Goal: Go to known website: Go to known website

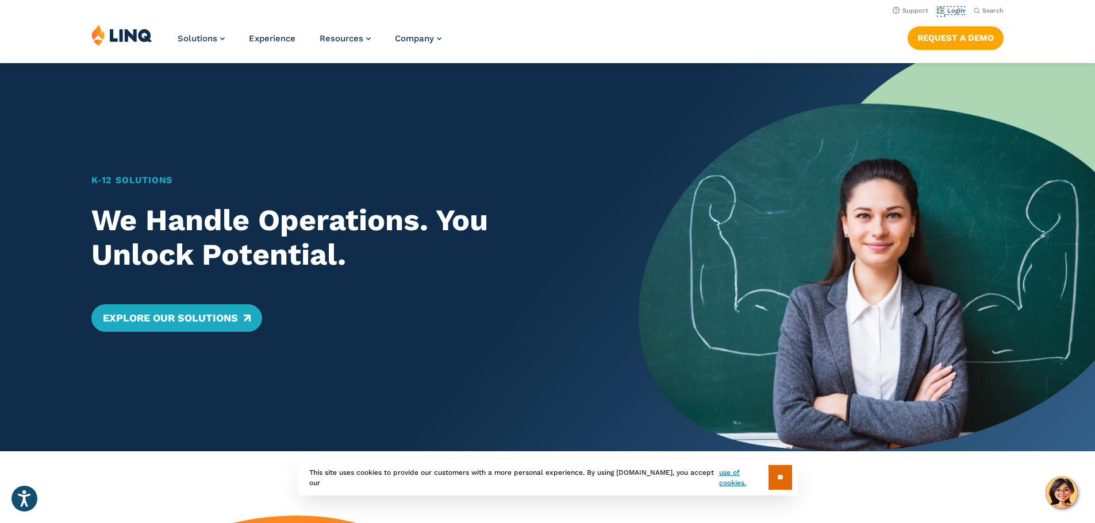
click at [953, 12] on link "Login" at bounding box center [950, 10] width 27 height 7
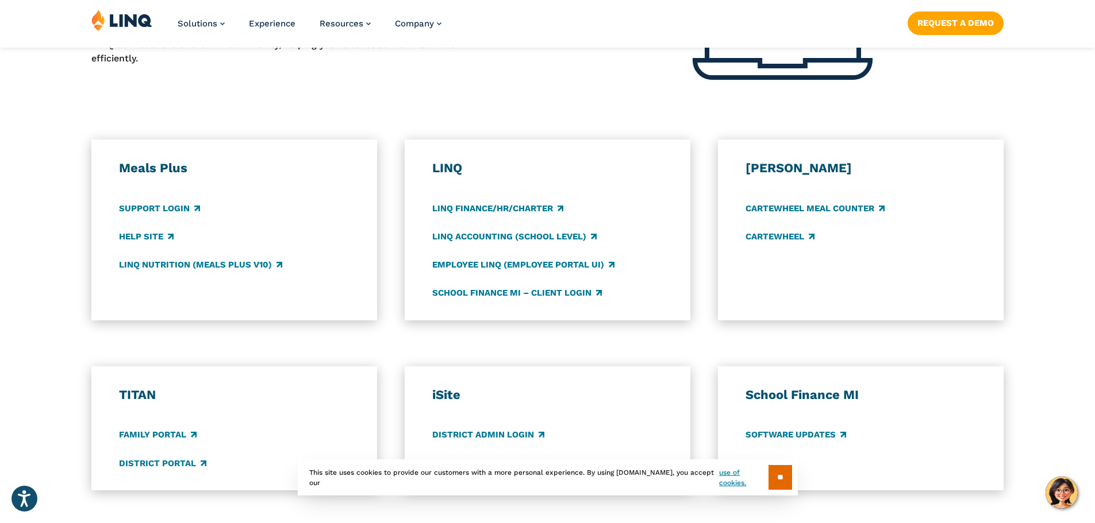
scroll to position [575, 0]
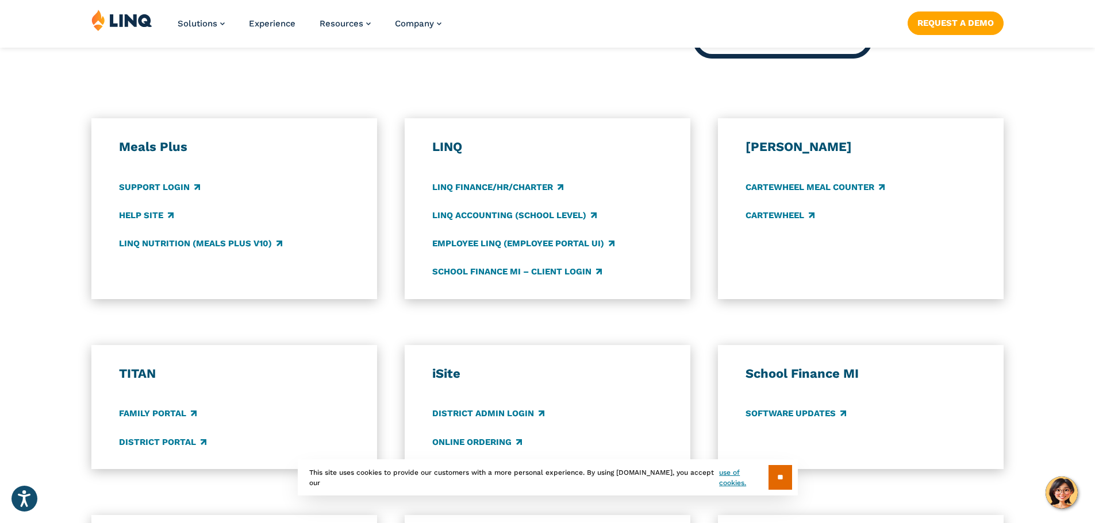
click at [218, 230] on div "Meals Plus Support Login Help Site LINQ Nutrition (Meals Plus v10)" at bounding box center [234, 209] width 231 height 140
click at [218, 246] on link "LINQ Nutrition (Meals Plus v10)" at bounding box center [200, 243] width 163 height 13
